Goal: Navigation & Orientation: Find specific page/section

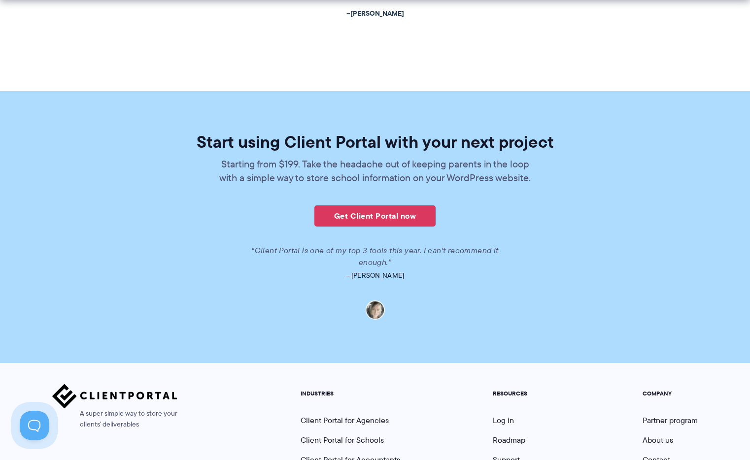
scroll to position [2110, 0]
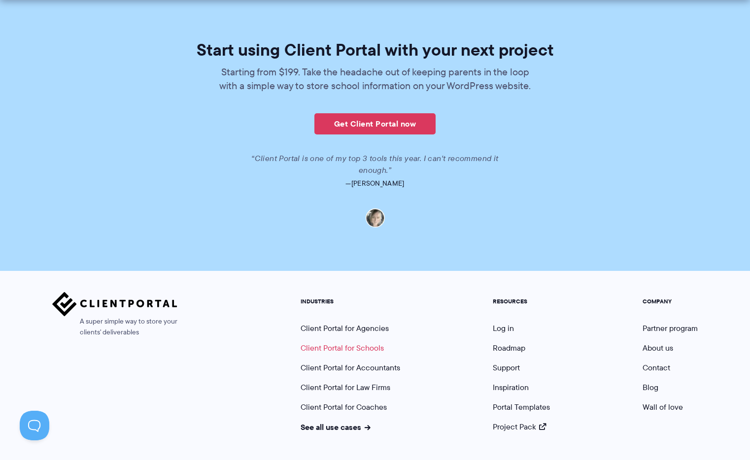
click at [347, 343] on link "Client Portal for Schools" at bounding box center [342, 348] width 83 height 11
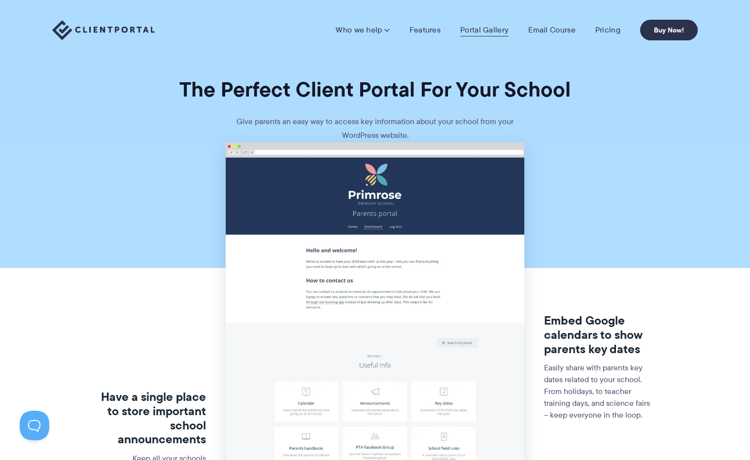
click at [480, 33] on link "Portal Gallery" at bounding box center [484, 30] width 48 height 10
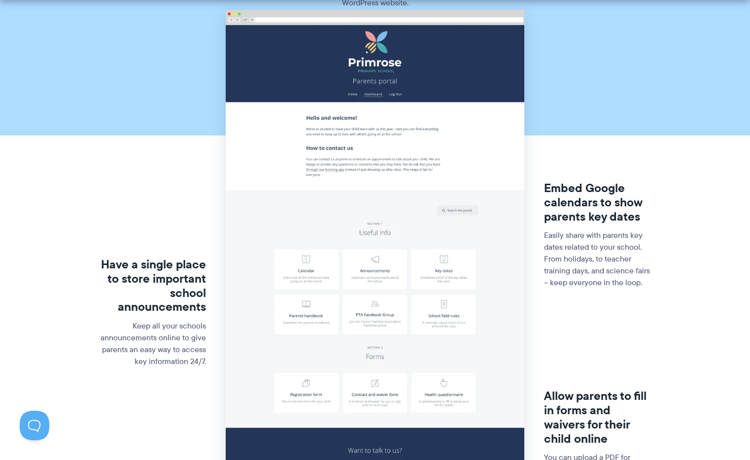
scroll to position [151, 0]
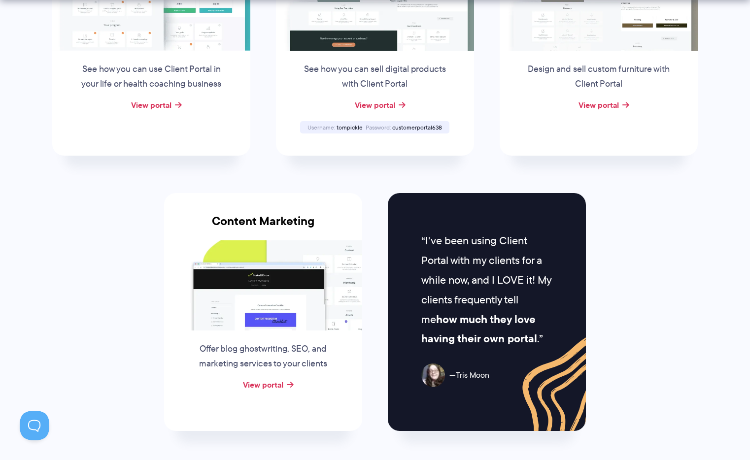
scroll to position [975, 0]
